Goal: Task Accomplishment & Management: Complete application form

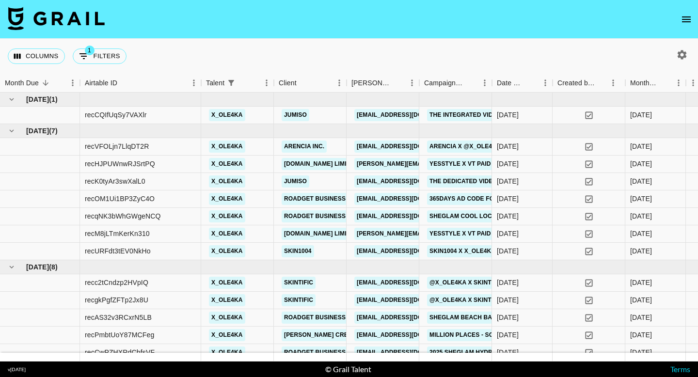
click at [687, 20] on icon "open drawer" at bounding box center [686, 20] width 12 height 12
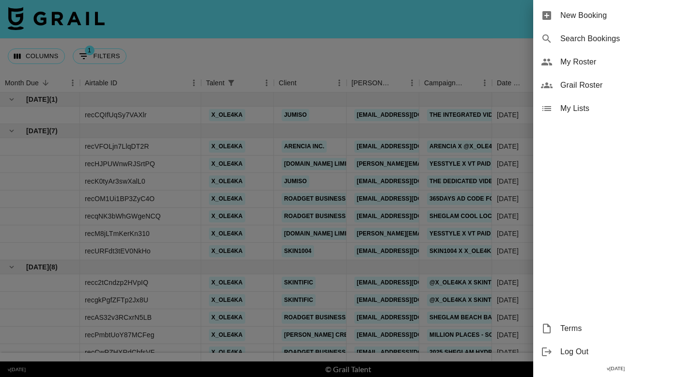
click at [602, 10] on span "New Booking" at bounding box center [625, 16] width 130 height 12
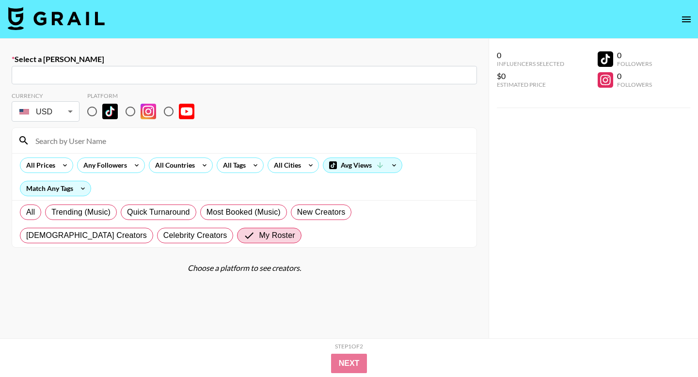
click at [163, 75] on input "text" at bounding box center [243, 75] width 453 height 11
click at [134, 74] on input "text" at bounding box center [243, 75] width 453 height 11
paste input "[EMAIL_ADDRESS][DOMAIN_NAME]"
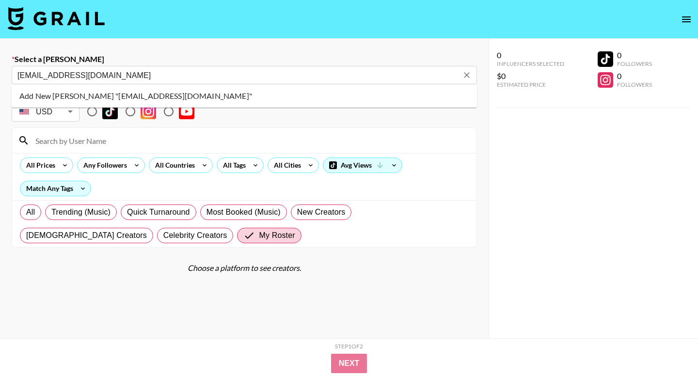
click at [46, 92] on li "Add New Booker "ssong@fourco.co.kr"" at bounding box center [244, 96] width 465 height 16
type input "Add New Booker "ssong@fourco.co.kr""
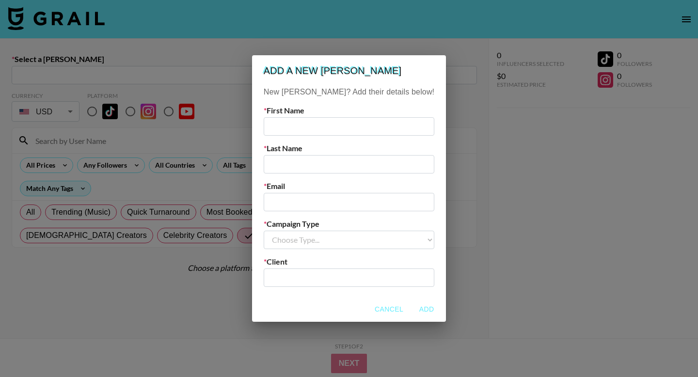
click at [303, 128] on input "text" at bounding box center [349, 126] width 171 height 18
paste input "Seonghee"
type input "Seonghee"
click at [304, 160] on input "text" at bounding box center [349, 164] width 171 height 18
type input "Abib"
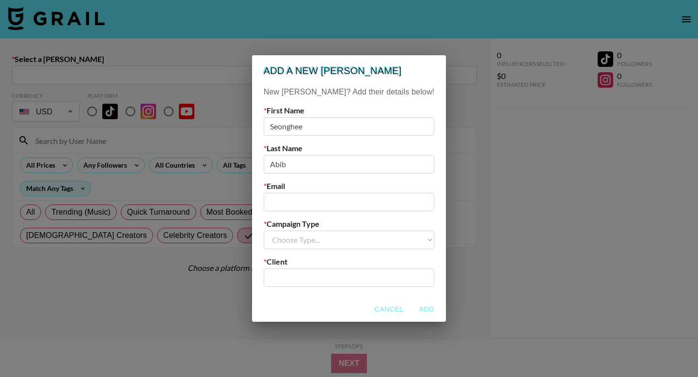
click at [319, 199] on input "email" at bounding box center [349, 202] width 171 height 18
paste input "Seonghee"
type input "Seonghee"
click at [289, 202] on input "Seonghee" at bounding box center [349, 202] width 171 height 18
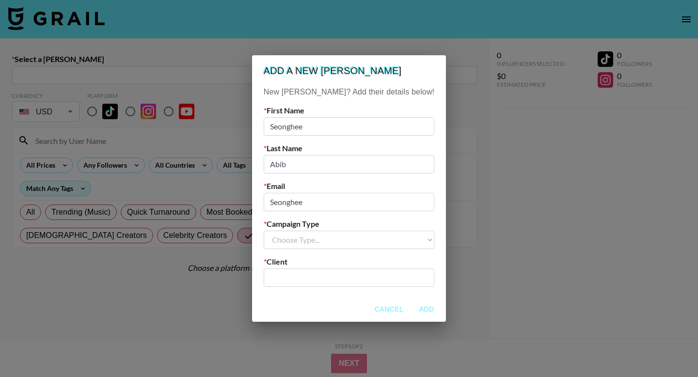
click at [289, 202] on input "Seonghee" at bounding box center [349, 202] width 171 height 18
paste input "[EMAIL_ADDRESS][DOMAIN_NAME]"
type input "[EMAIL_ADDRESS][DOMAIN_NAME]"
click at [330, 237] on select "Choose Type... Song Promos Brand Promos" at bounding box center [349, 240] width 171 height 18
select select "Brand"
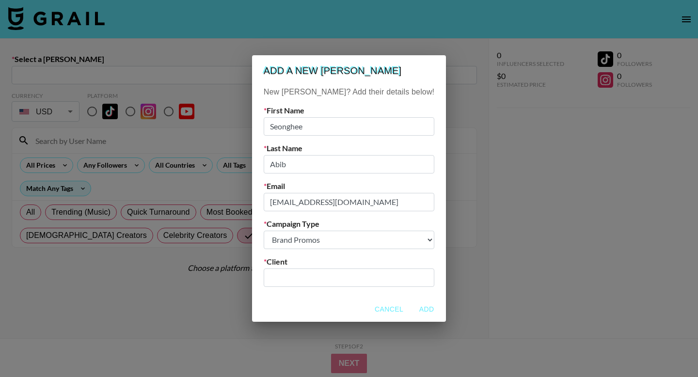
click at [327, 279] on input "text" at bounding box center [348, 277] width 159 height 11
click at [306, 272] on input "text" at bounding box center [348, 277] width 159 height 11
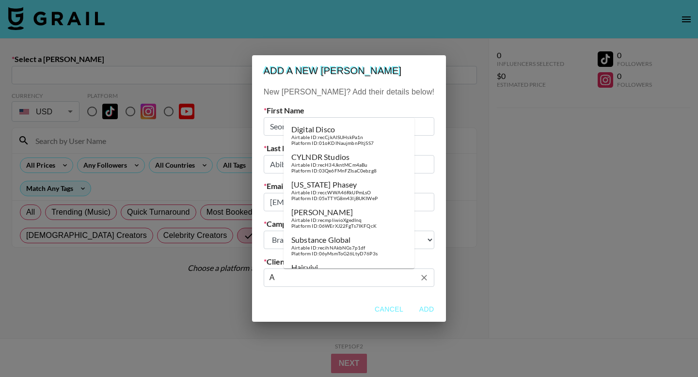
type input "Â"
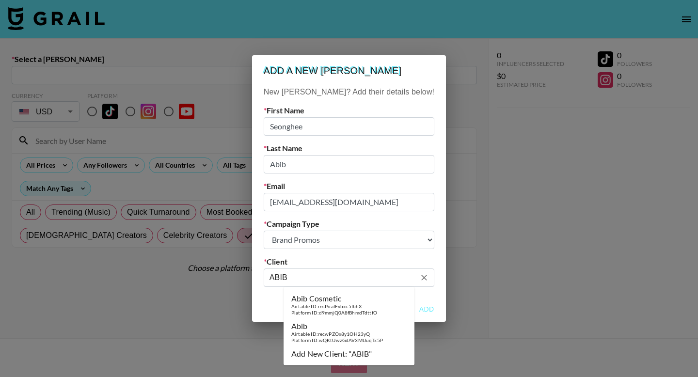
click at [355, 328] on div "Abib" at bounding box center [337, 326] width 92 height 10
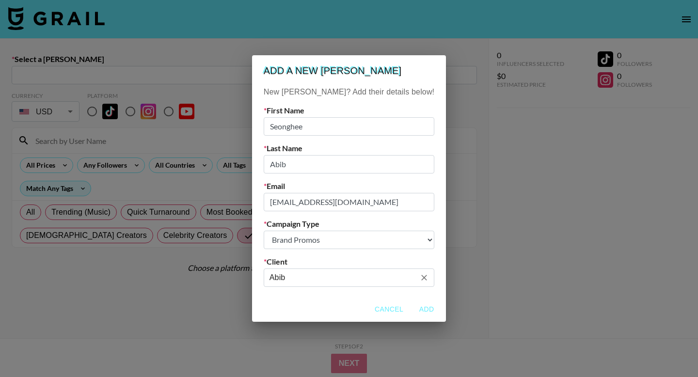
type input "Abib"
click at [411, 310] on button "Add" at bounding box center [426, 309] width 31 height 18
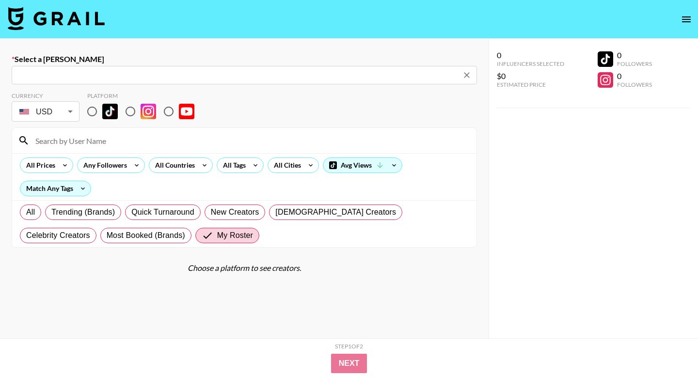
type input "ssong@fourco.co.kr: Seonghee Abib -- Abib -- qg6X2k7EsRQ0KVcHyeuYHrht2f93"
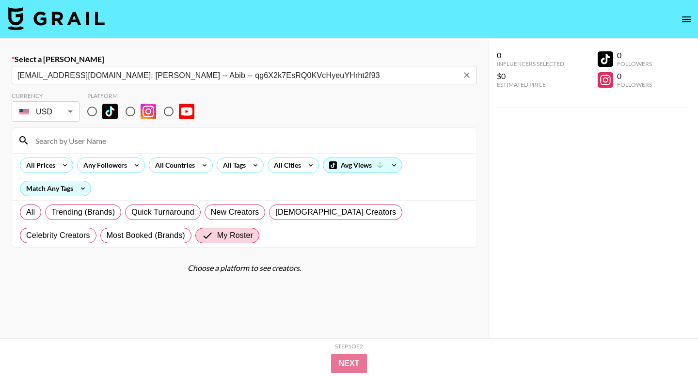
click at [93, 111] on input "radio" at bounding box center [92, 111] width 20 height 20
radio input "true"
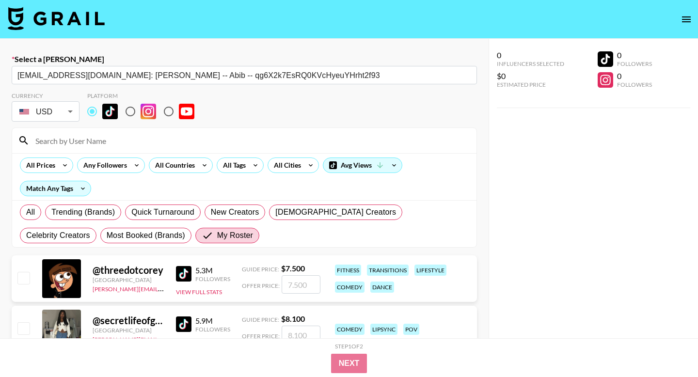
click at [90, 136] on input at bounding box center [250, 141] width 441 height 16
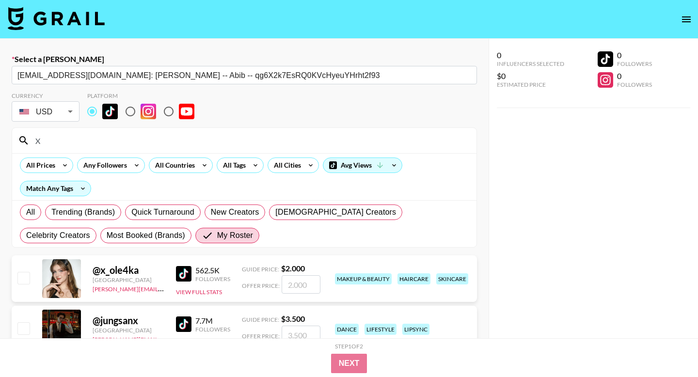
type input "X"
click at [23, 275] on input "checkbox" at bounding box center [23, 278] width 12 height 12
checkbox input "true"
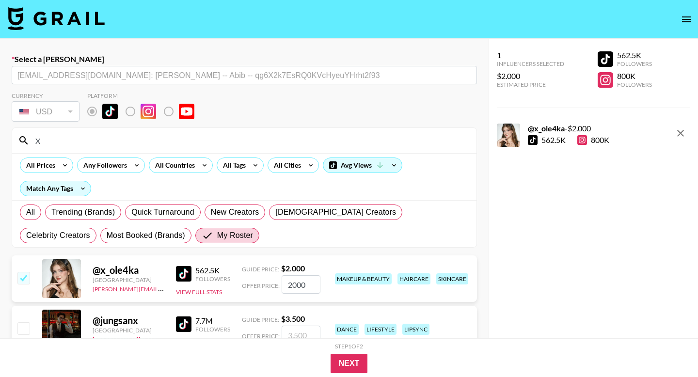
click at [296, 285] on input "2000" at bounding box center [300, 284] width 39 height 18
type input "2500"
click at [353, 373] on button "Next" at bounding box center [348, 363] width 37 height 19
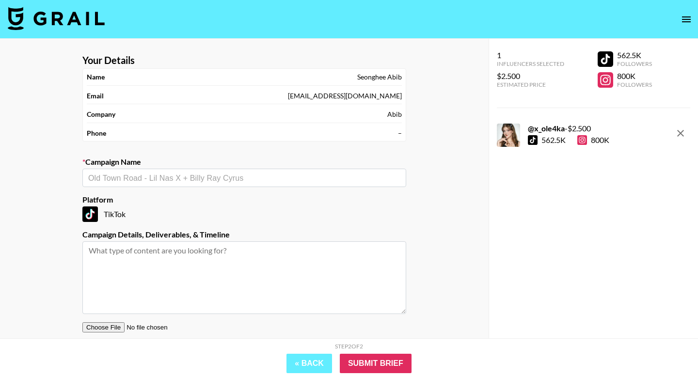
click at [207, 179] on input "text" at bounding box center [244, 177] width 312 height 11
paste input "Abib_[August Campaign - Guidelines]💖@x_ole4ka"
click at [110, 176] on input "Abib_[August Campaign - Guidelines]💖@x_ole4ka" at bounding box center [237, 177] width 299 height 11
drag, startPoint x: 227, startPoint y: 178, endPoint x: 178, endPoint y: 178, distance: 48.9
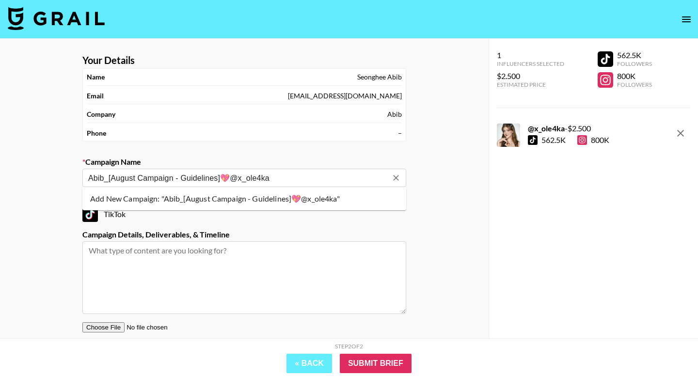
click at [178, 178] on input "Abib_[August Campaign - Guidelines]💖@x_ole4ka" at bounding box center [237, 177] width 299 height 11
click at [112, 177] on input "Abib_[August Campaign @x_ole4ka" at bounding box center [237, 177] width 299 height 11
type input "Abib_August Campaign @x_ole4ka"
click at [221, 176] on input "Abib_August Campaign @x_ole4ka" at bounding box center [237, 177] width 299 height 11
click at [229, 198] on li "Add New Campaign: "Abib_August Campaign @x_ole4ka"" at bounding box center [244, 199] width 324 height 16
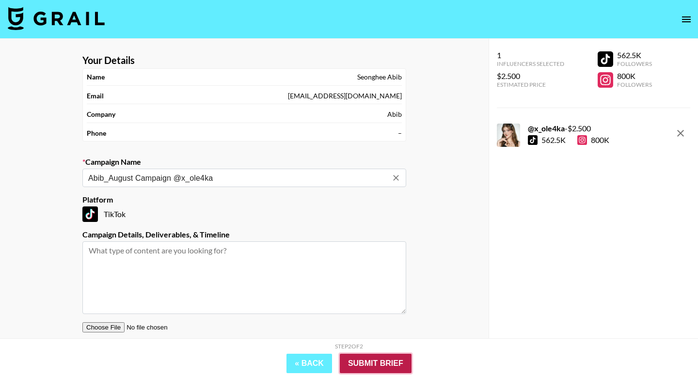
click at [383, 366] on input "Submit Brief" at bounding box center [376, 363] width 72 height 19
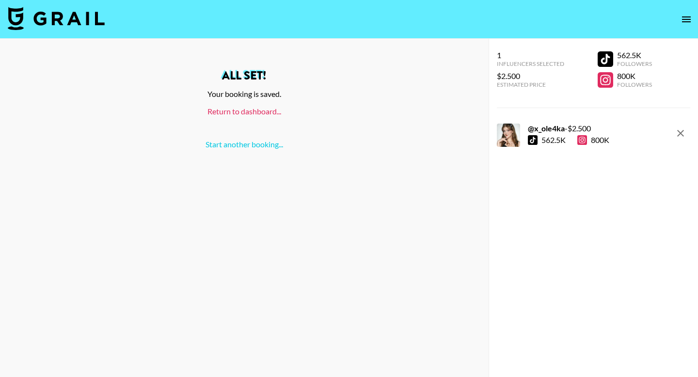
click at [263, 114] on link "Return to dashboard..." at bounding box center [244, 111] width 74 height 9
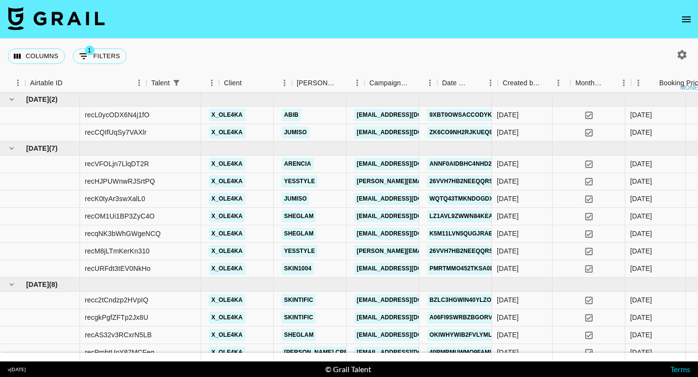
scroll to position [0, 55]
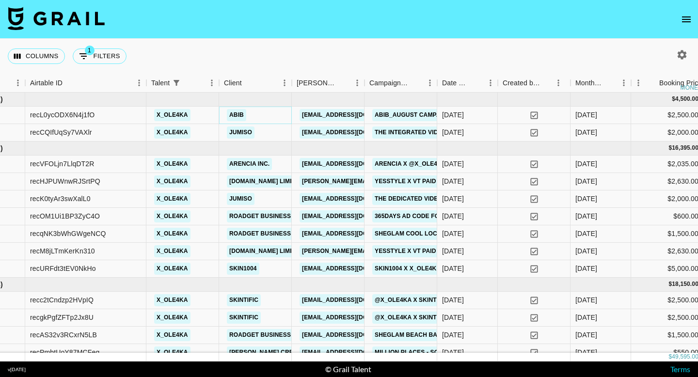
click at [240, 114] on link "Abib" at bounding box center [236, 115] width 19 height 12
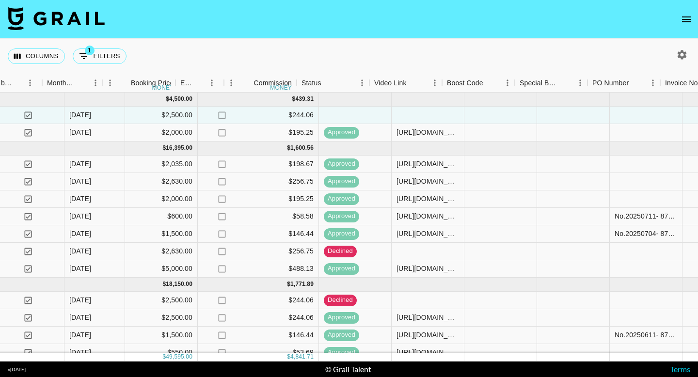
scroll to position [0, 583]
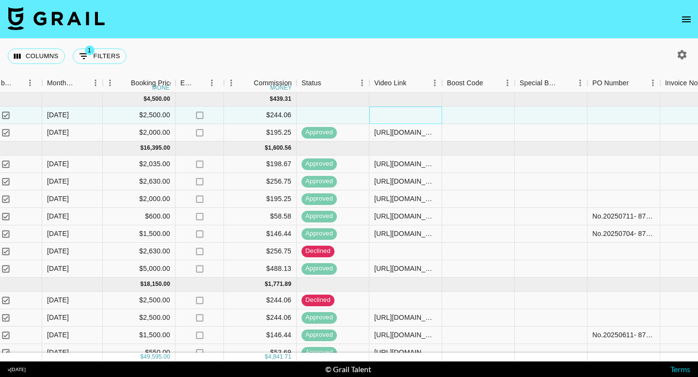
click at [398, 116] on div at bounding box center [405, 115] width 73 height 17
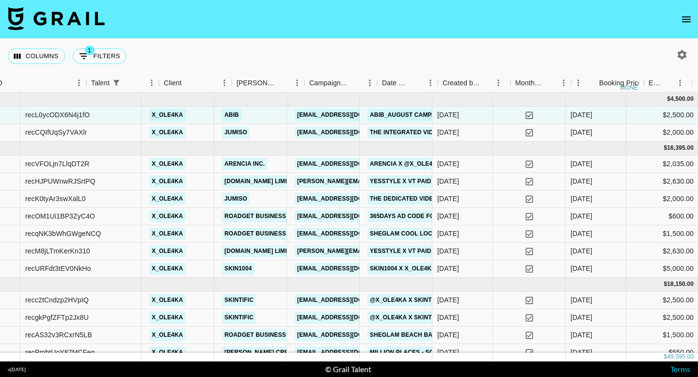
scroll to position [0, 0]
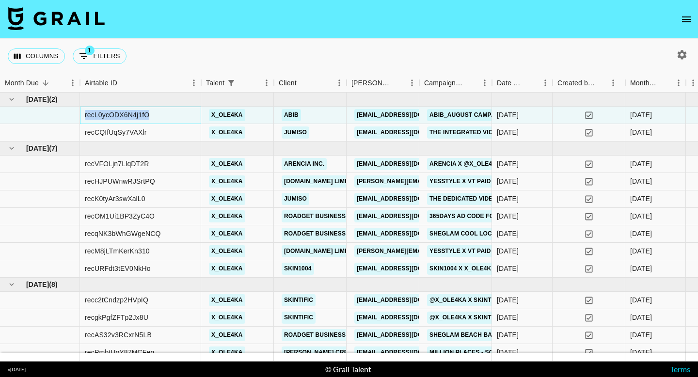
drag, startPoint x: 162, startPoint y: 114, endPoint x: 78, endPoint y: 114, distance: 83.8
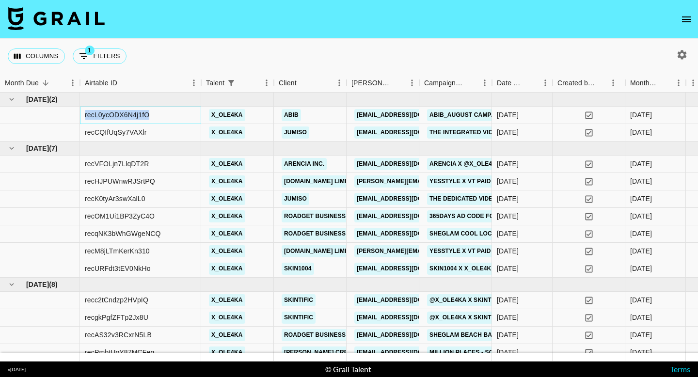
copy div "recL0ycODX6N4j1fO"
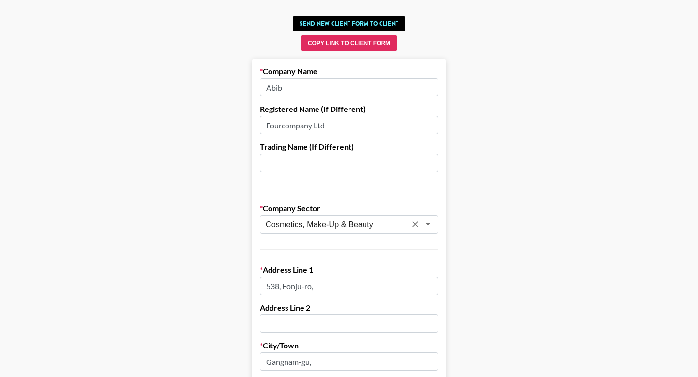
scroll to position [59, 0]
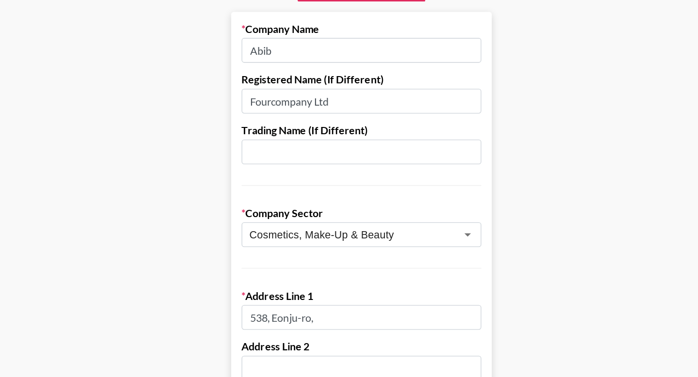
click at [315, 102] on input "Fourcompany Ltd" at bounding box center [349, 108] width 178 height 18
paste input "(FOURCOMPANY CO., LTD. 주식회사 포컴퍼니.)"
click at [268, 107] on input "(FOURCOMPANY CO., LTD. 주식회사 포컴퍼니" at bounding box center [349, 108] width 178 height 18
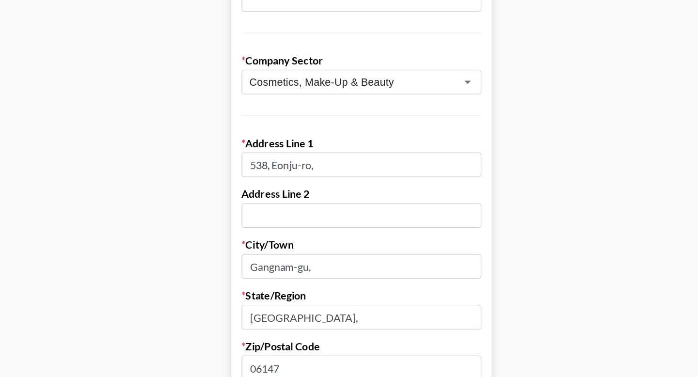
scroll to position [115, 0]
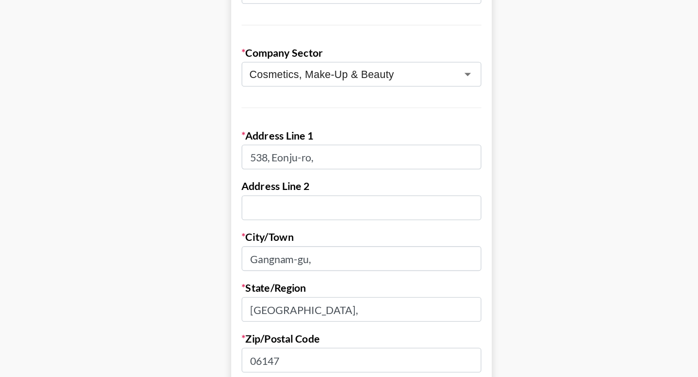
type input "FOURCOMPANY CO., LTD. 주식회사 포컴퍼니"
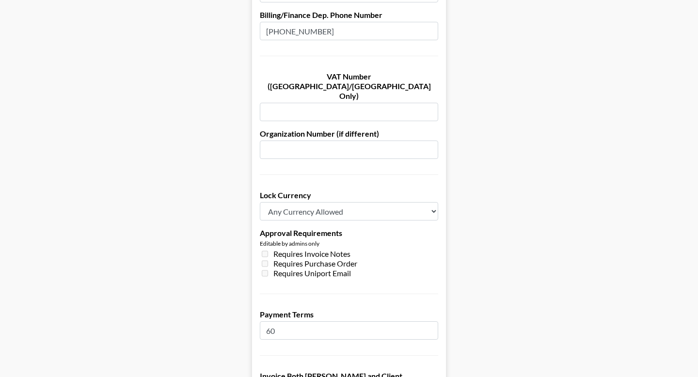
scroll to position [474, 0]
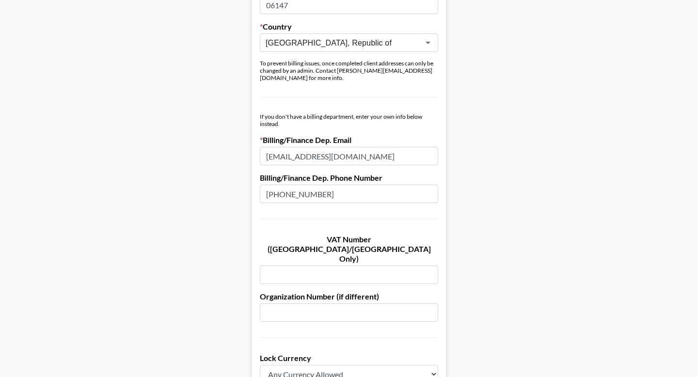
click at [297, 149] on input "[EMAIL_ADDRESS][DOMAIN_NAME]" at bounding box center [349, 156] width 178 height 18
paste input "(FOURCOMPANY CO., LTD. 주식회사 포컴퍼니.)"
type input "(FOURCOMPANY CO., LTD. 주식회사 포컴퍼니.)"
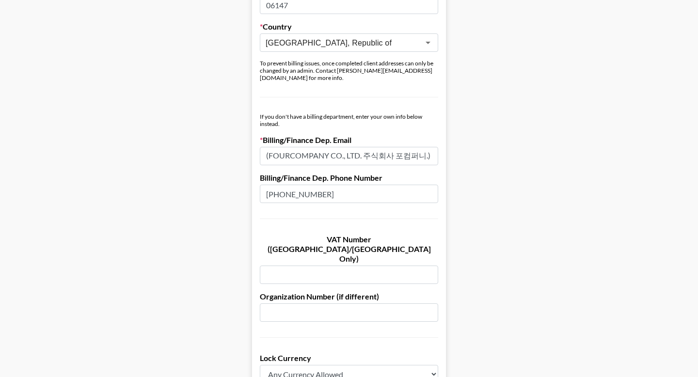
click at [345, 147] on input "(FOURCOMPANY CO., LTD. 주식회사 포컴퍼니.)" at bounding box center [349, 156] width 178 height 18
paste input "[EMAIL_ADDRESS][DOMAIN_NAME]"
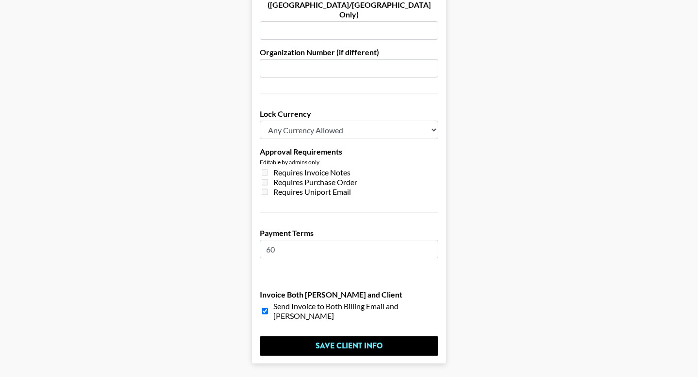
scroll to position [721, 0]
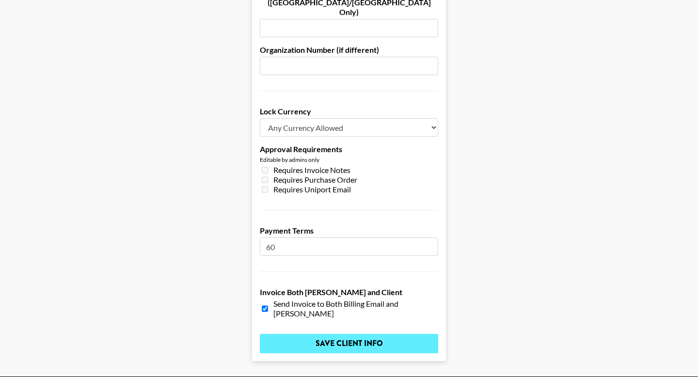
type input "[EMAIL_ADDRESS][DOMAIN_NAME]"
click at [320, 334] on input "Save Client Info" at bounding box center [349, 343] width 178 height 19
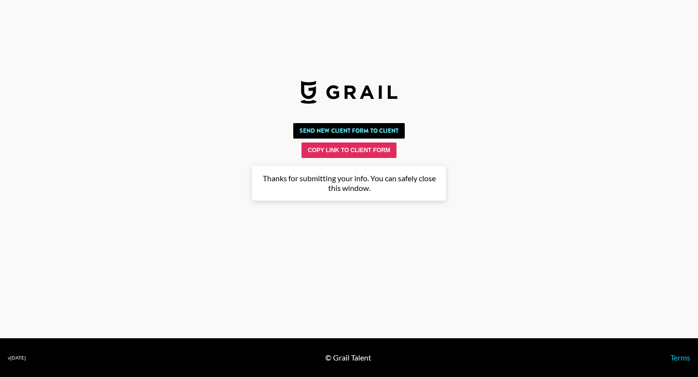
scroll to position [0, 0]
